Goal: Transaction & Acquisition: Purchase product/service

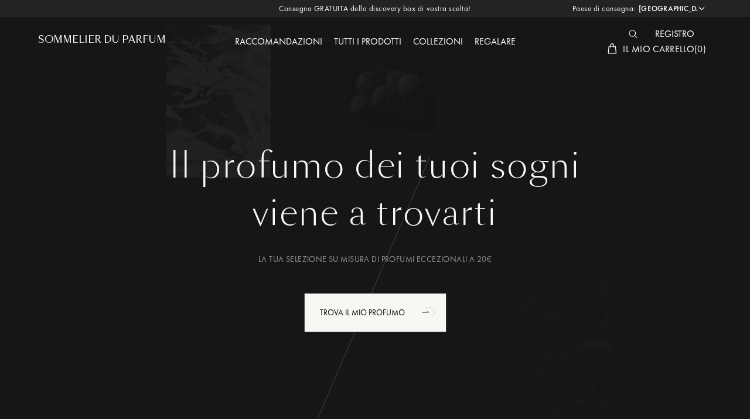
select select "IT"
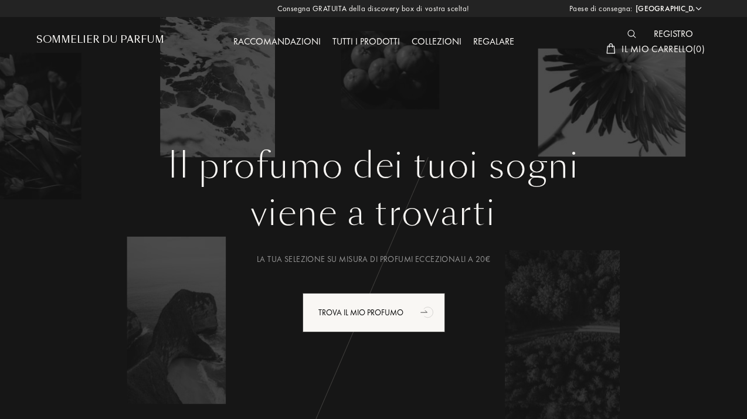
click at [372, 40] on div "Tutti i prodotti" at bounding box center [365, 42] width 79 height 15
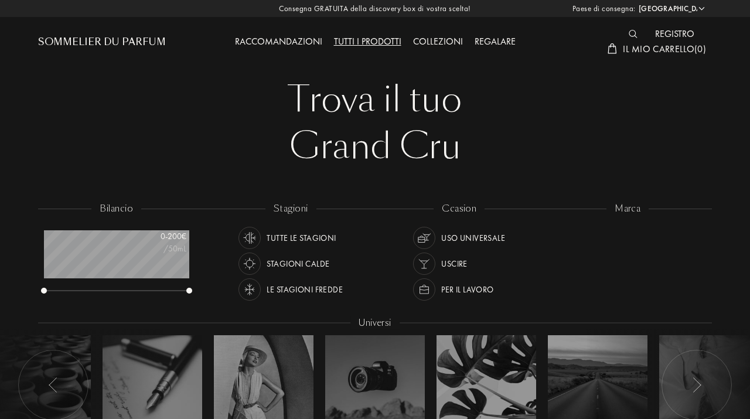
select select "IT"
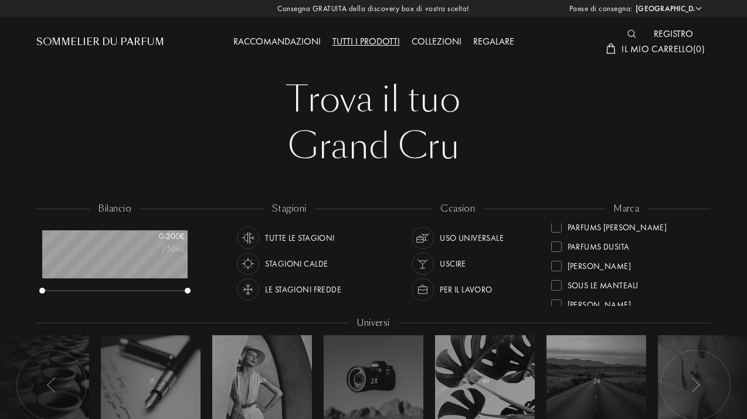
scroll to position [381, 0]
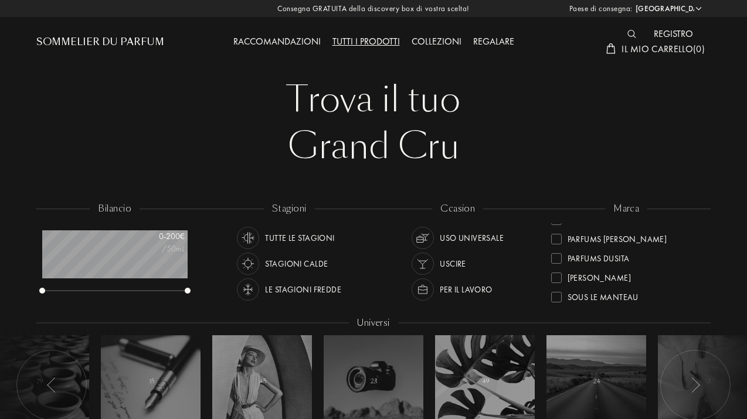
click at [593, 277] on div "[PERSON_NAME]" at bounding box center [598, 276] width 63 height 16
